Goal: Transaction & Acquisition: Purchase product/service

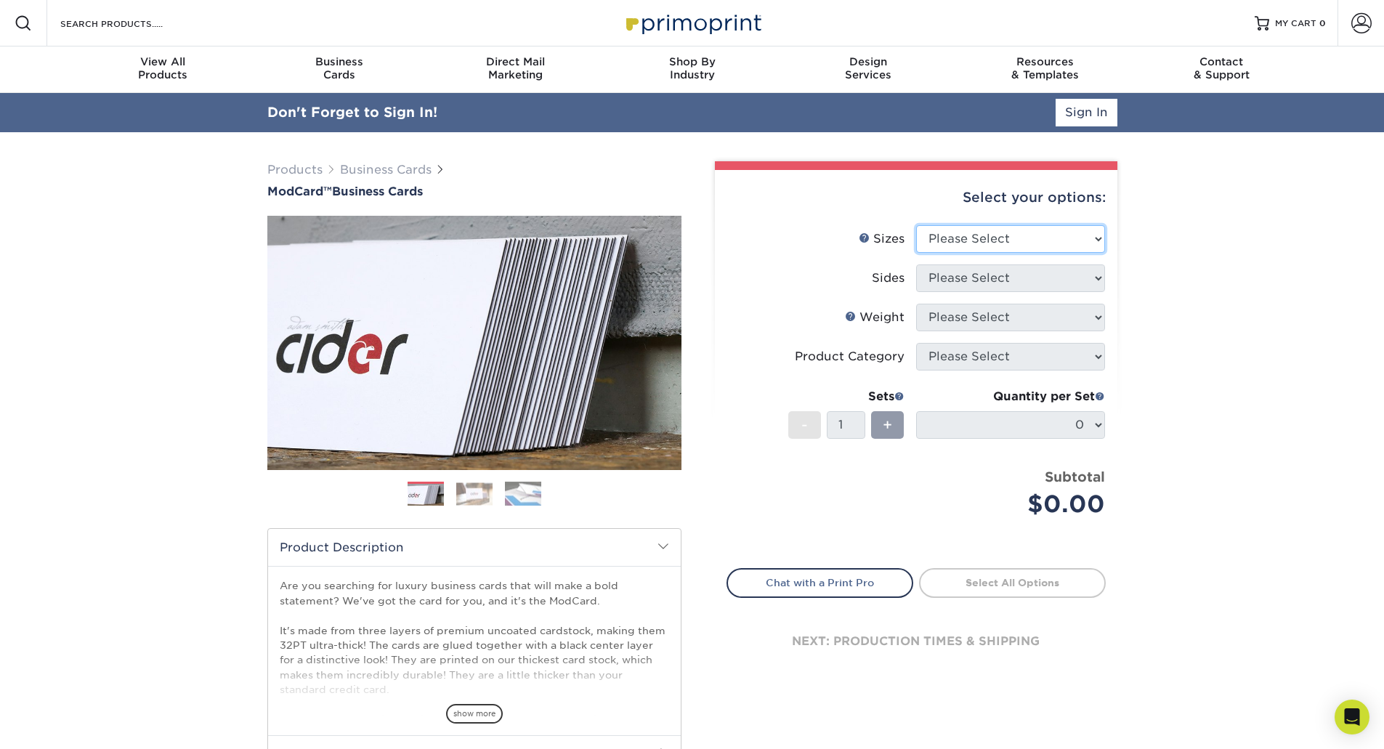
click at [1051, 233] on select "Please Select 1.5" x 3.5" - Mini 1.75" x 3.5" - Mini 2" x 2" - Square 2" x 3" -…" at bounding box center [1010, 239] width 189 height 28
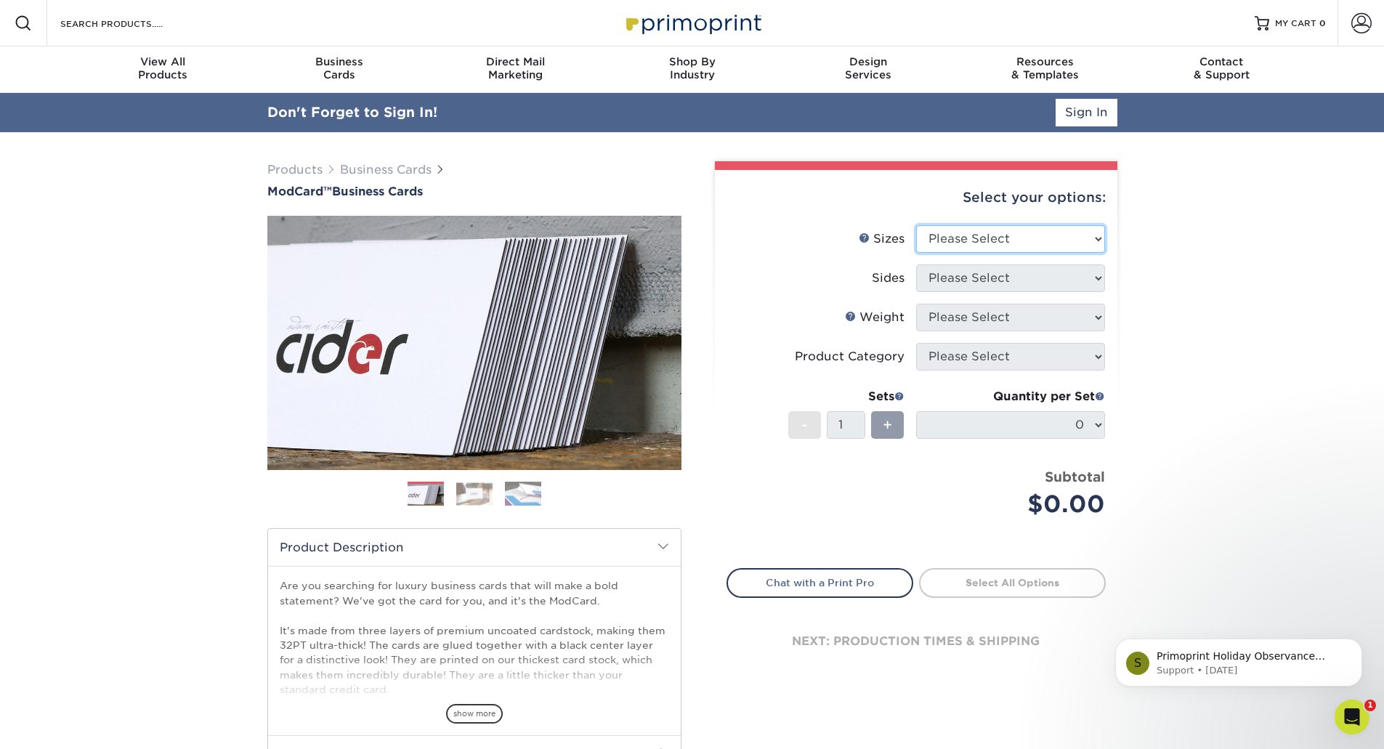
select select "2.00x3.50"
click at [916, 225] on select "Please Select 1.5" x 3.5" - Mini 1.75" x 3.5" - Mini 2" x 2" - Square 2" x 3" -…" at bounding box center [1010, 239] width 189 height 28
click at [1013, 269] on select "Please Select Print Both Sides Print Front Only" at bounding box center [1010, 278] width 189 height 28
select select "13abbda7-1d64-4f25-8bb2-c179b224825d"
click at [916, 264] on select "Please Select Print Both Sides Print Front Only" at bounding box center [1010, 278] width 189 height 28
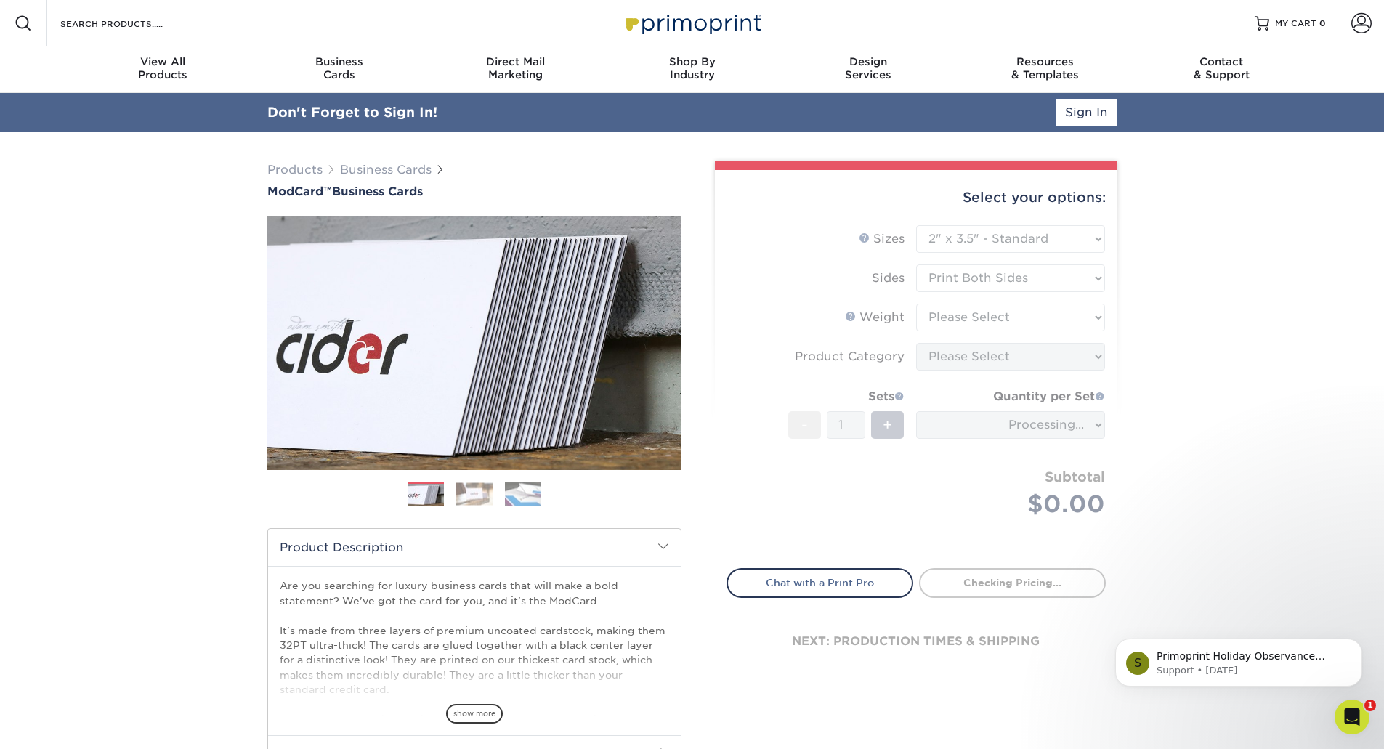
click at [1002, 306] on form "Sizes Help Sizes Please Select 1.5" x 3.5" - Mini 1.75" x 3.5" - Mini 2" x 2" -…" at bounding box center [915, 388] width 379 height 326
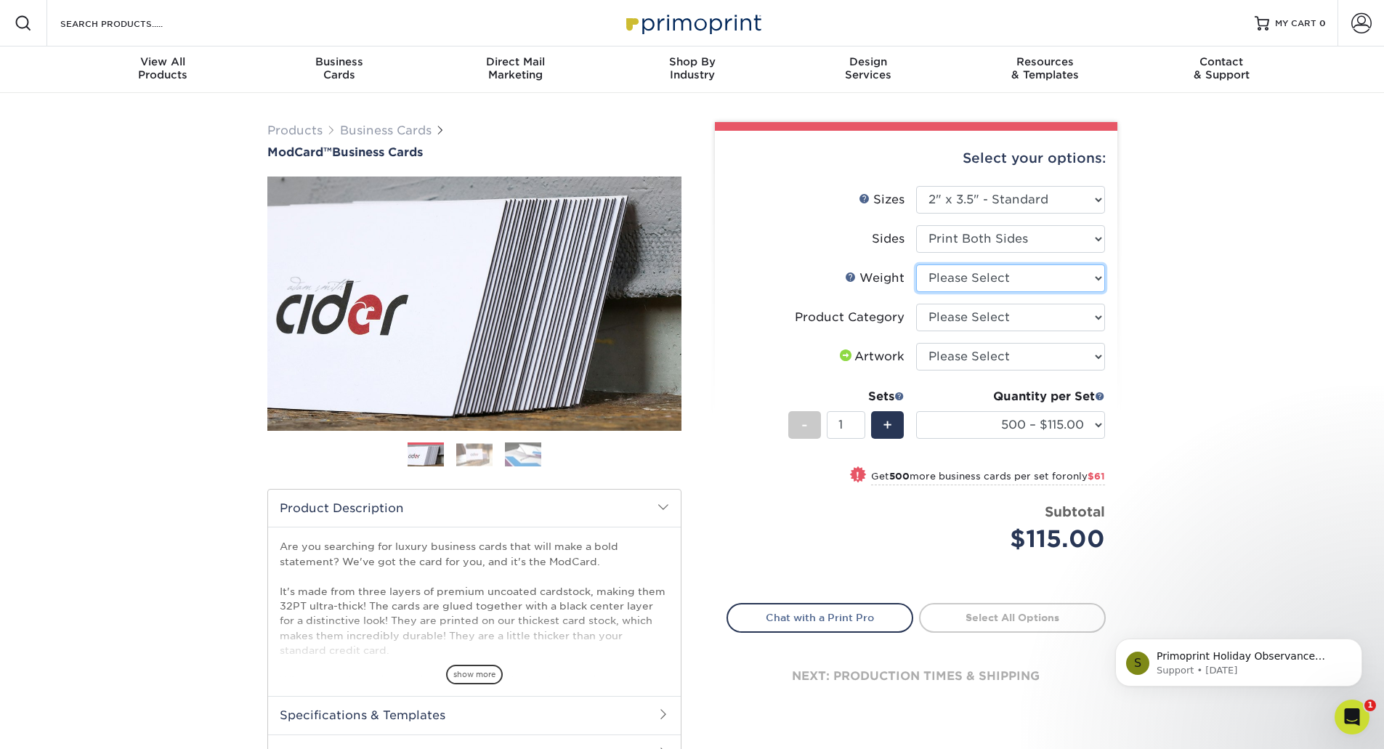
click at [1001, 281] on select "Please Select 32PTUCBLK" at bounding box center [1010, 278] width 189 height 28
select select "32PTUCBLK"
click at [916, 264] on select "Please Select 32PTUCBLK" at bounding box center [1010, 278] width 189 height 28
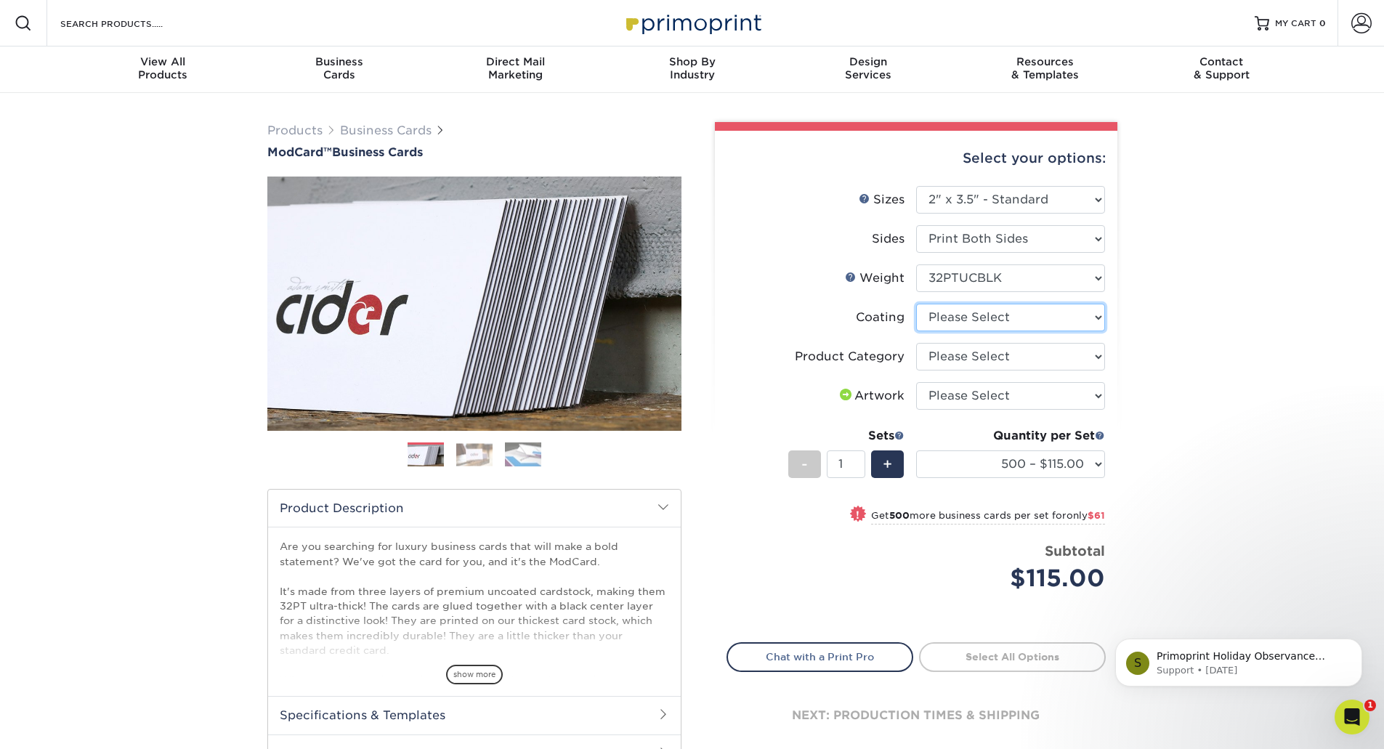
click at [991, 316] on select at bounding box center [1010, 318] width 189 height 28
select select "3e7618de-abca-4bda-9f97-8b9129e913d8"
click at [916, 304] on select at bounding box center [1010, 318] width 189 height 28
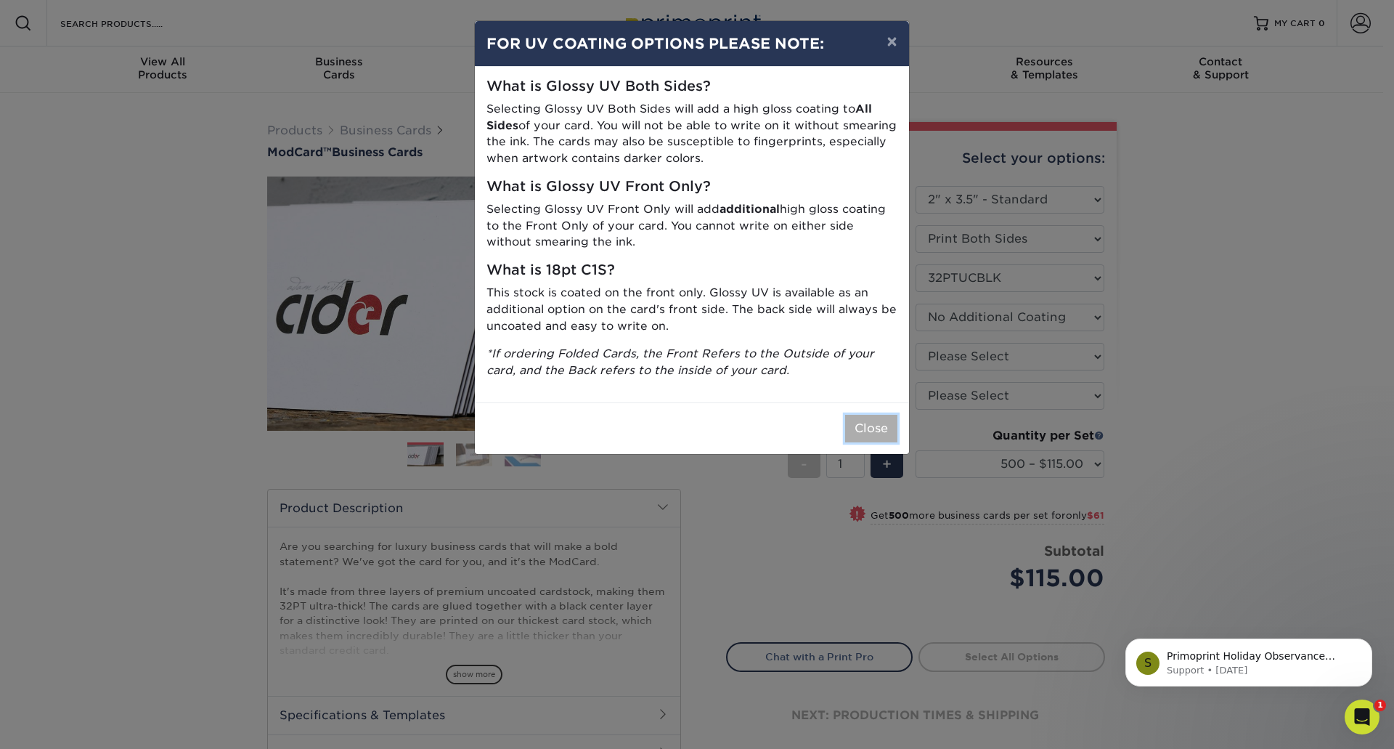
click at [866, 429] on button "Close" at bounding box center [871, 429] width 52 height 28
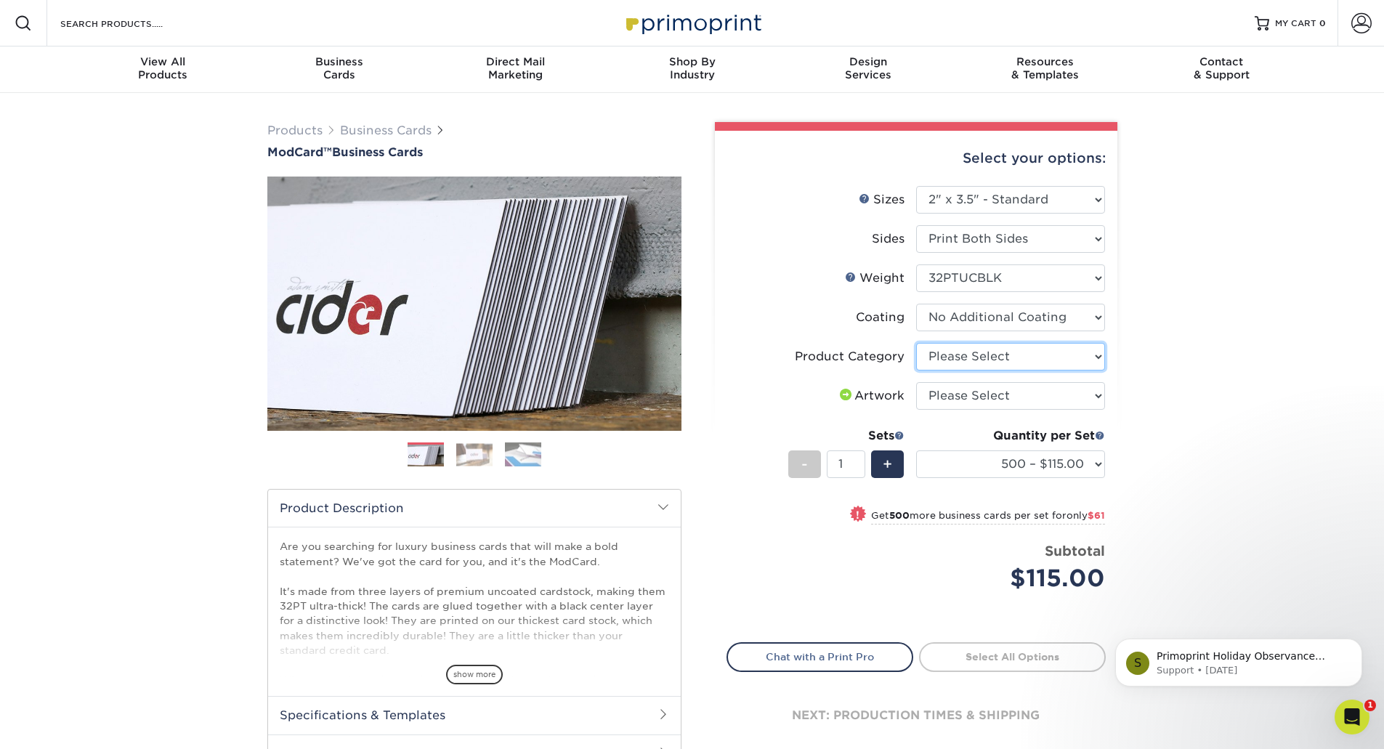
click at [1021, 353] on select "Please Select Business Cards" at bounding box center [1010, 357] width 189 height 28
select select "3b5148f1-0588-4f88-a218-97bcfdce65c1"
click at [916, 343] on select "Please Select Business Cards" at bounding box center [1010, 357] width 189 height 28
click at [1012, 326] on select at bounding box center [1010, 318] width 189 height 28
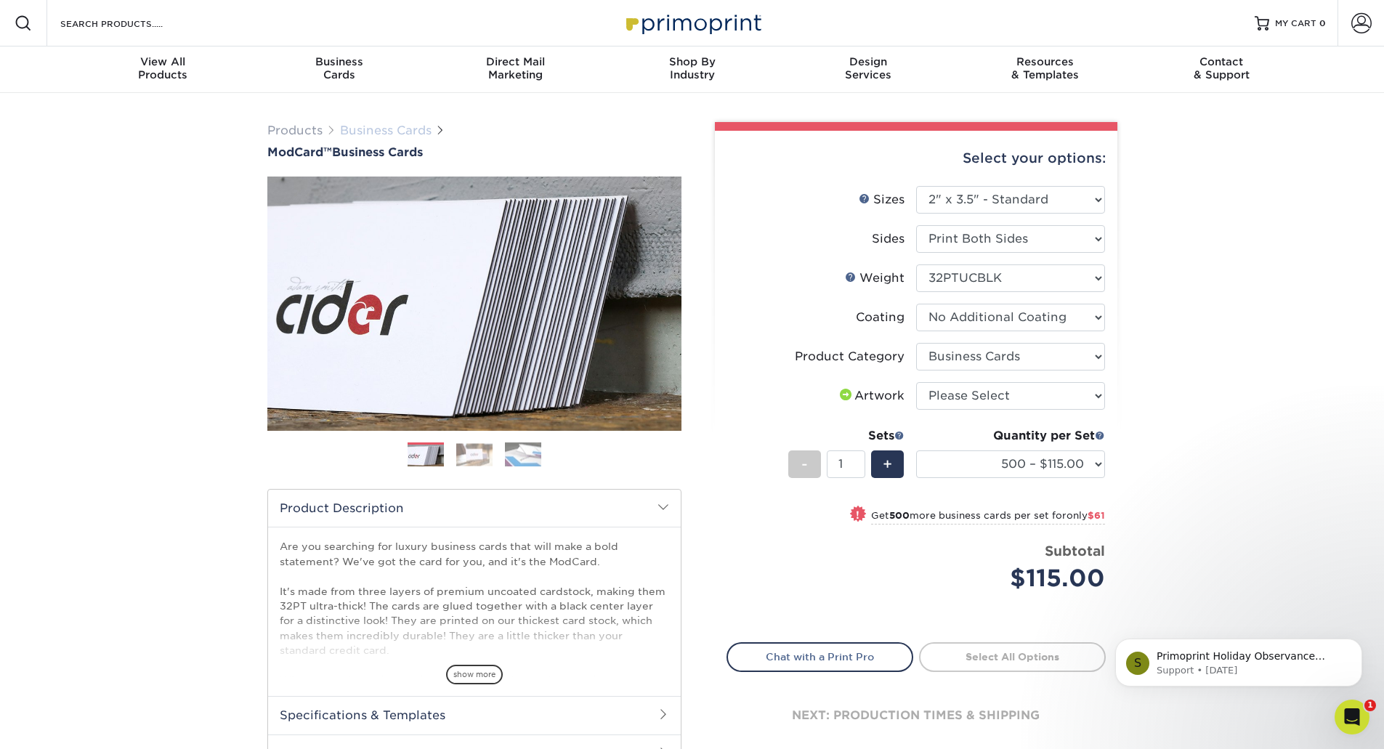
click at [380, 129] on link "Business Cards" at bounding box center [386, 130] width 92 height 14
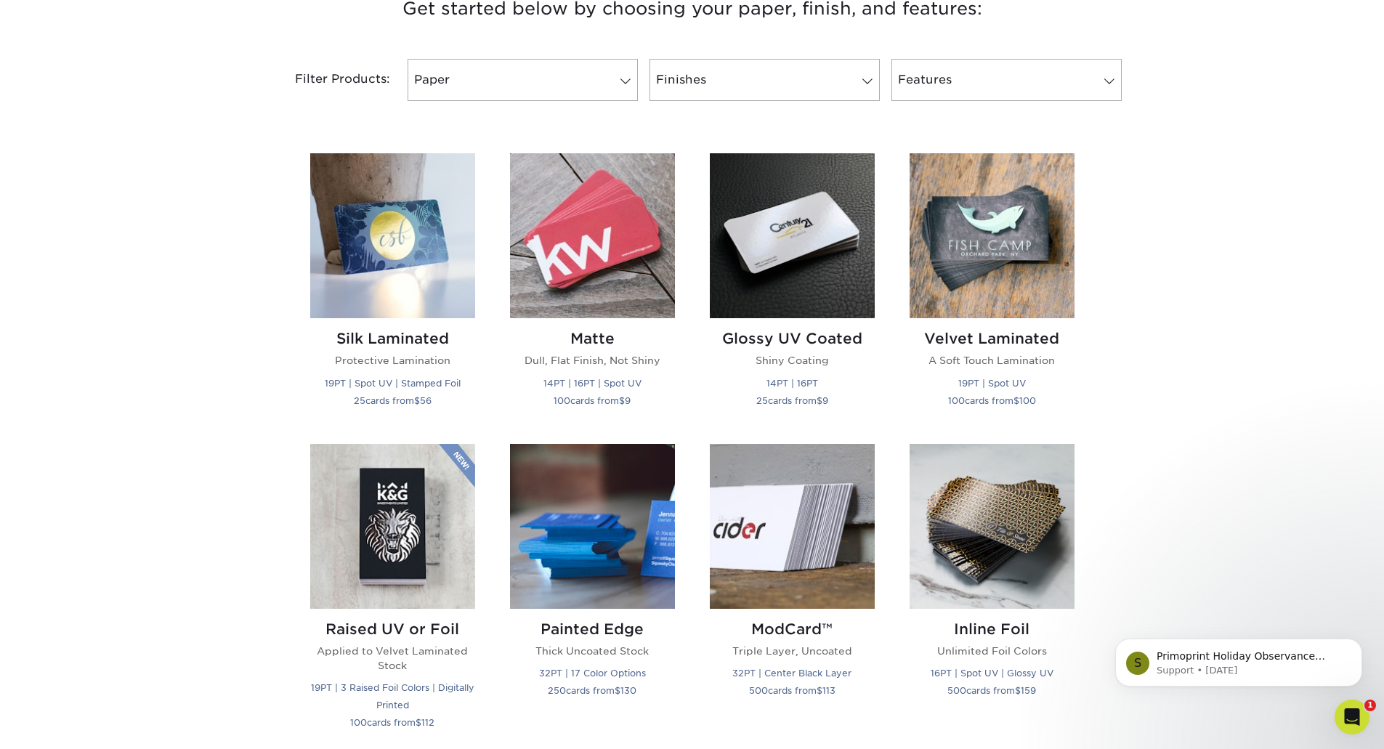
scroll to position [654, 0]
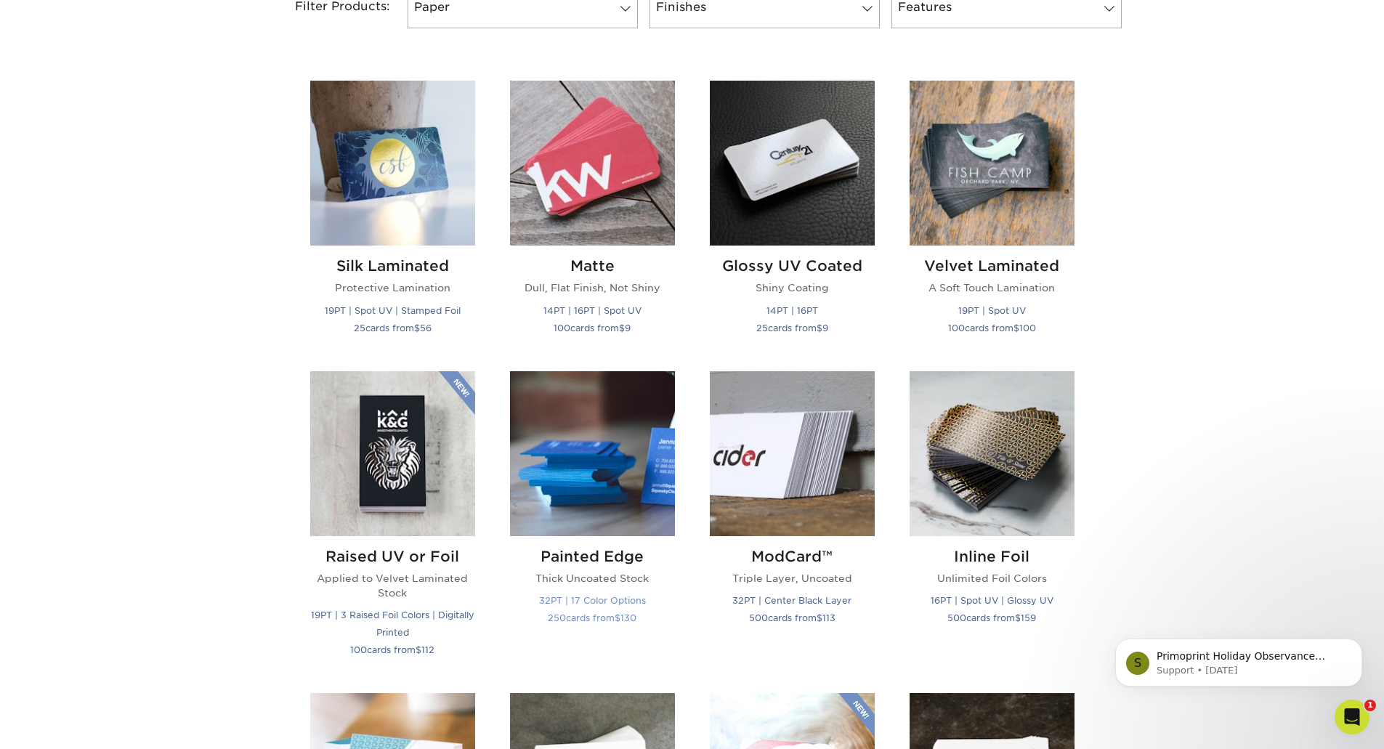
click at [577, 418] on img at bounding box center [592, 453] width 165 height 165
